Goal: Find specific page/section: Find specific page/section

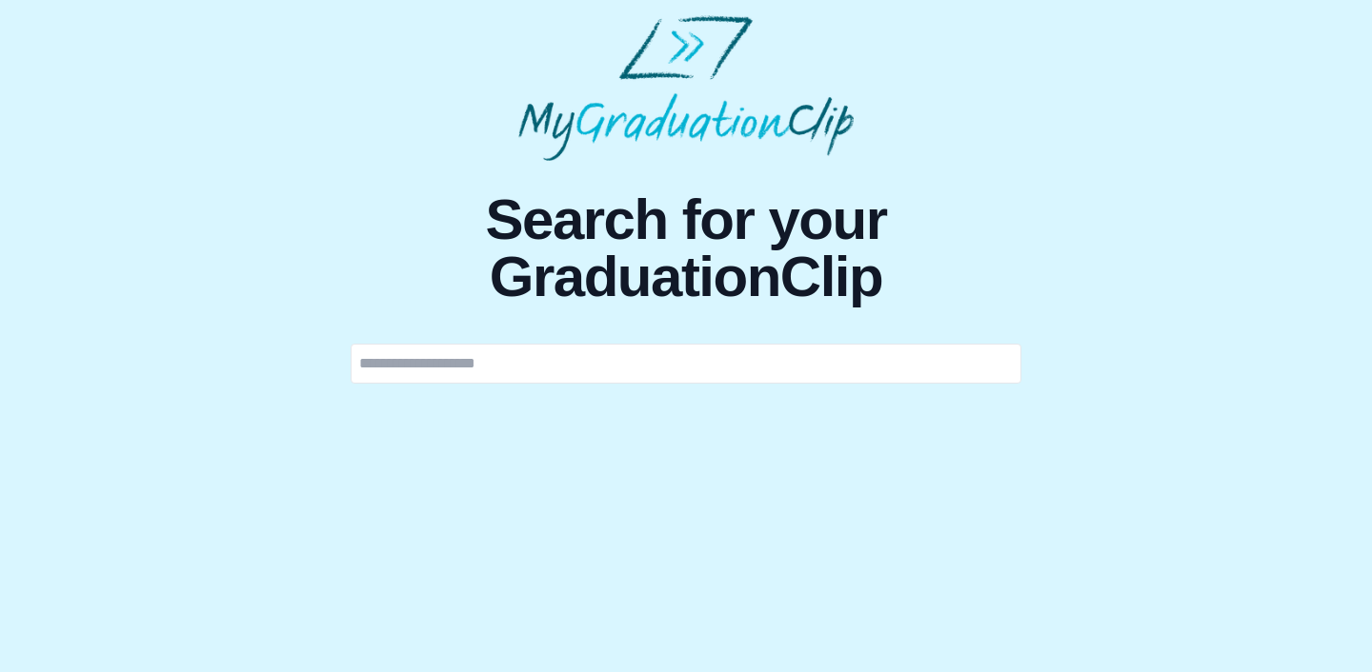
click at [422, 369] on input "text" at bounding box center [686, 364] width 671 height 40
click at [360, 364] on input "text" at bounding box center [686, 364] width 671 height 40
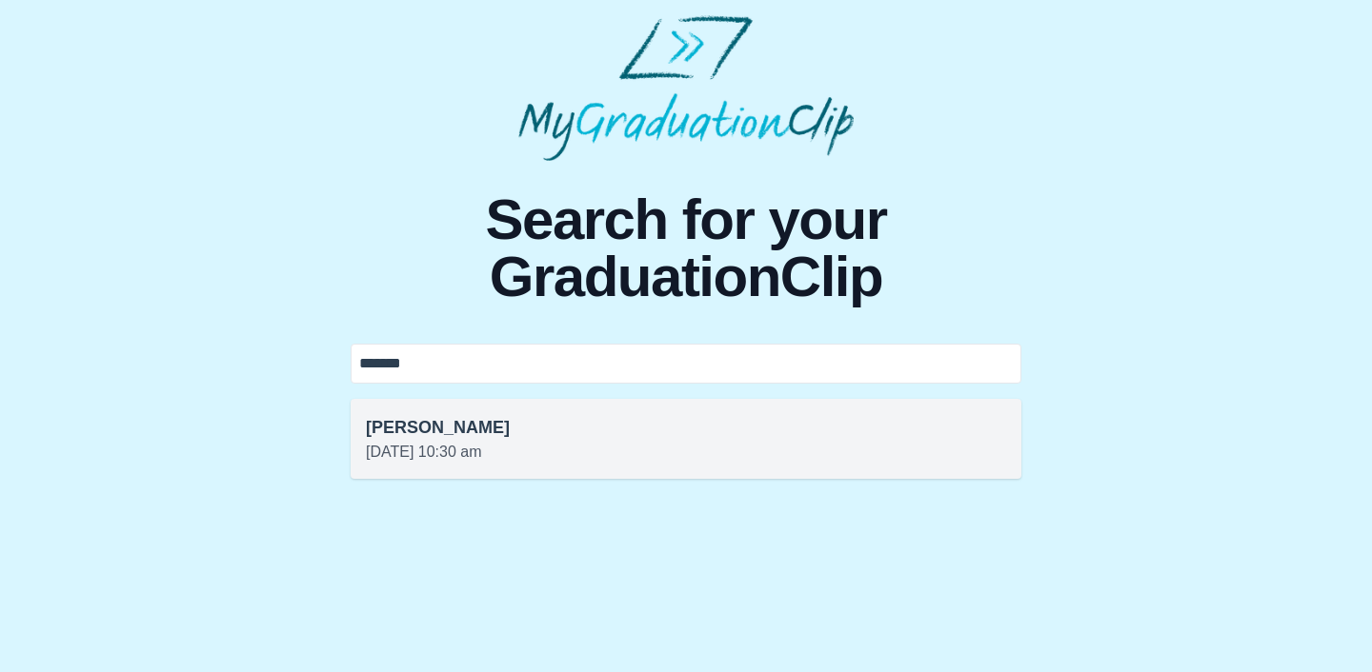
type input "*******"
click at [416, 420] on h3 "[PERSON_NAME]" at bounding box center [686, 427] width 640 height 27
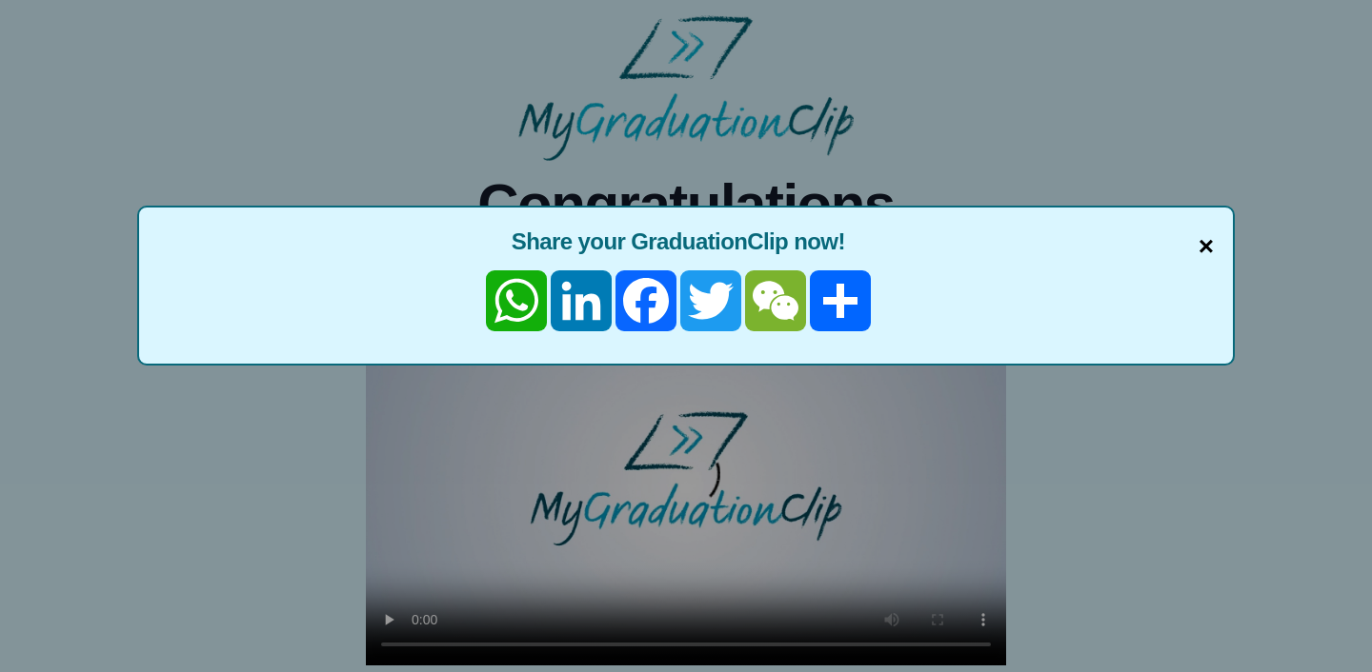
click at [1204, 246] on span "×" at bounding box center [1205, 247] width 15 height 40
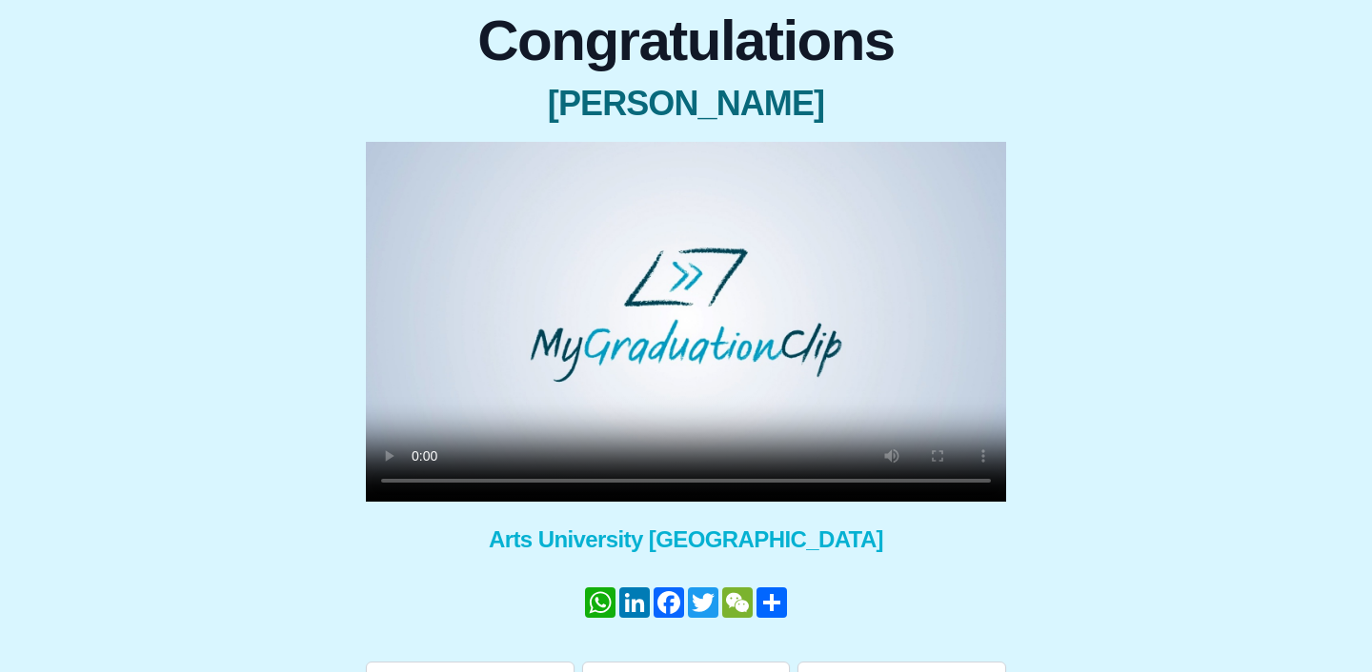
scroll to position [224, 0]
